Goal: Information Seeking & Learning: Learn about a topic

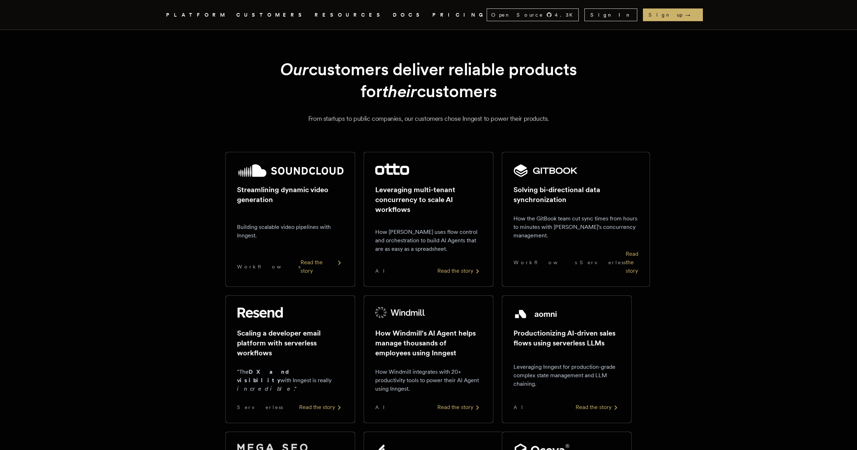
click at [540, 171] on img at bounding box center [546, 170] width 64 height 14
click at [408, 212] on h2 "Leveraging multi-tenant concurrency to scale AI workflows" at bounding box center [428, 200] width 107 height 30
click at [323, 212] on div "Building scalable video pipelines with Inngest." at bounding box center [290, 231] width 107 height 42
